Goal: Navigation & Orientation: Find specific page/section

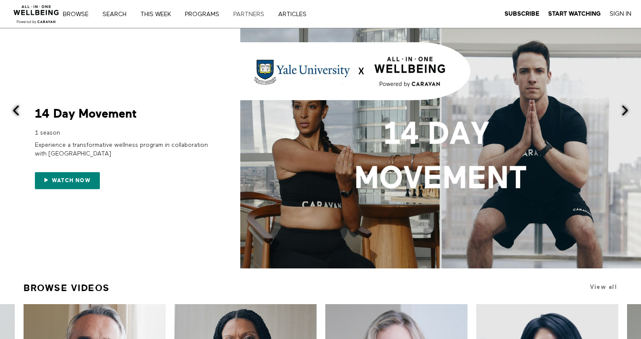
click at [253, 13] on link "PARTNERS" at bounding box center [251, 14] width 43 height 6
